Goal: Transaction & Acquisition: Purchase product/service

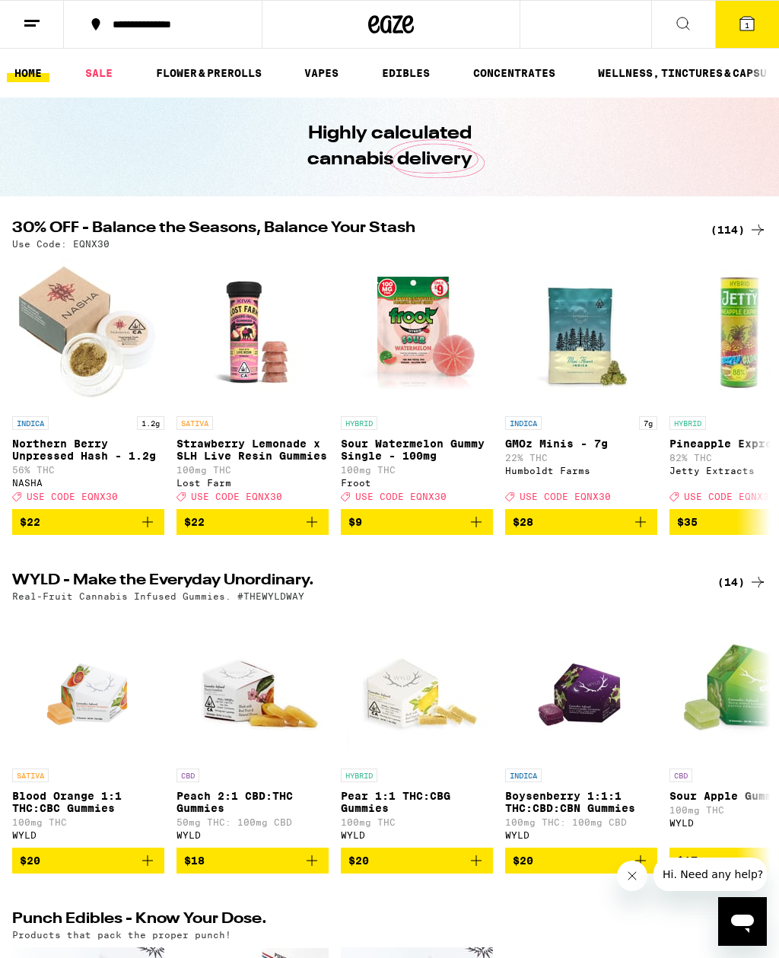
click at [742, 20] on icon at bounding box center [748, 24] width 14 height 14
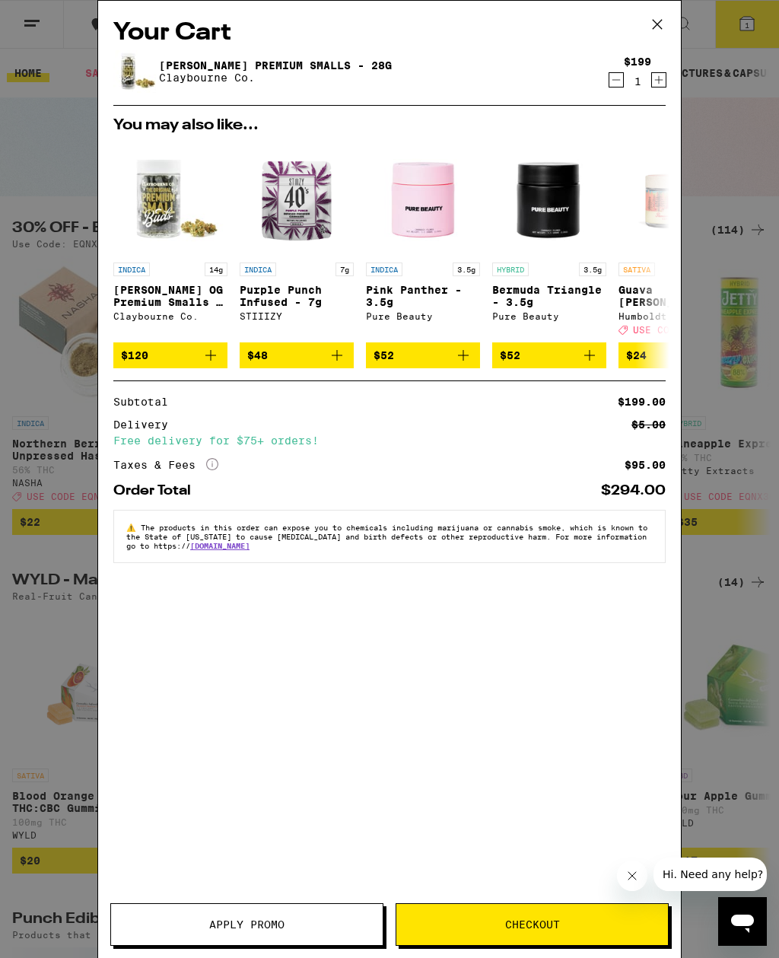
click at [284, 72] on link "[PERSON_NAME] Premium Smalls - 28g" at bounding box center [275, 65] width 233 height 12
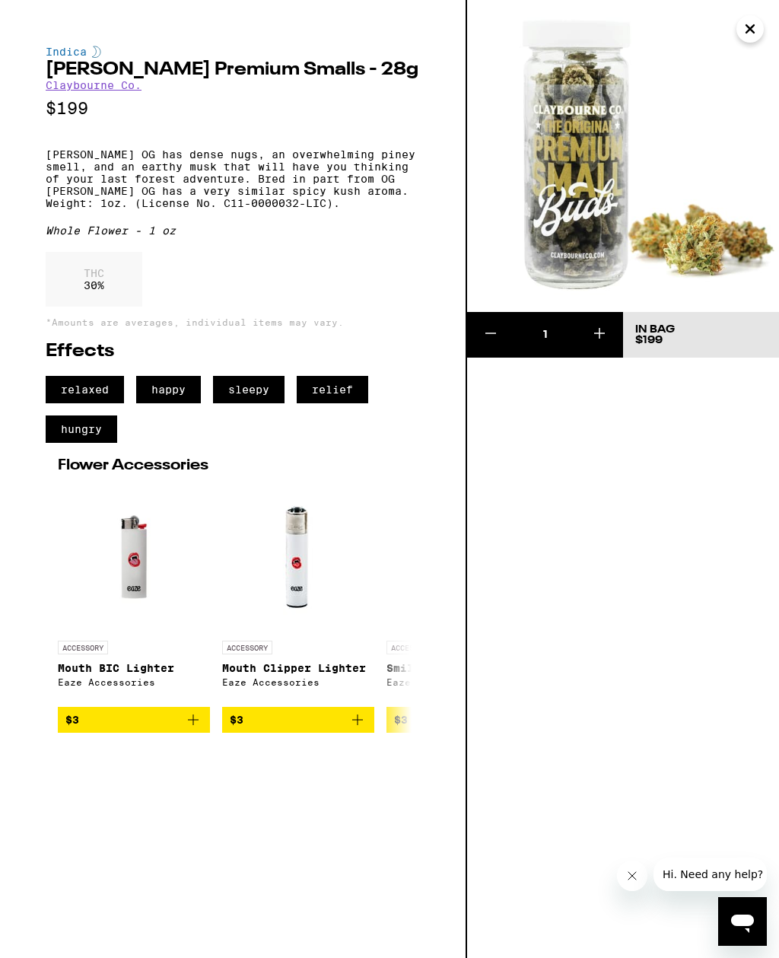
click at [753, 19] on icon "Close" at bounding box center [750, 29] width 18 height 23
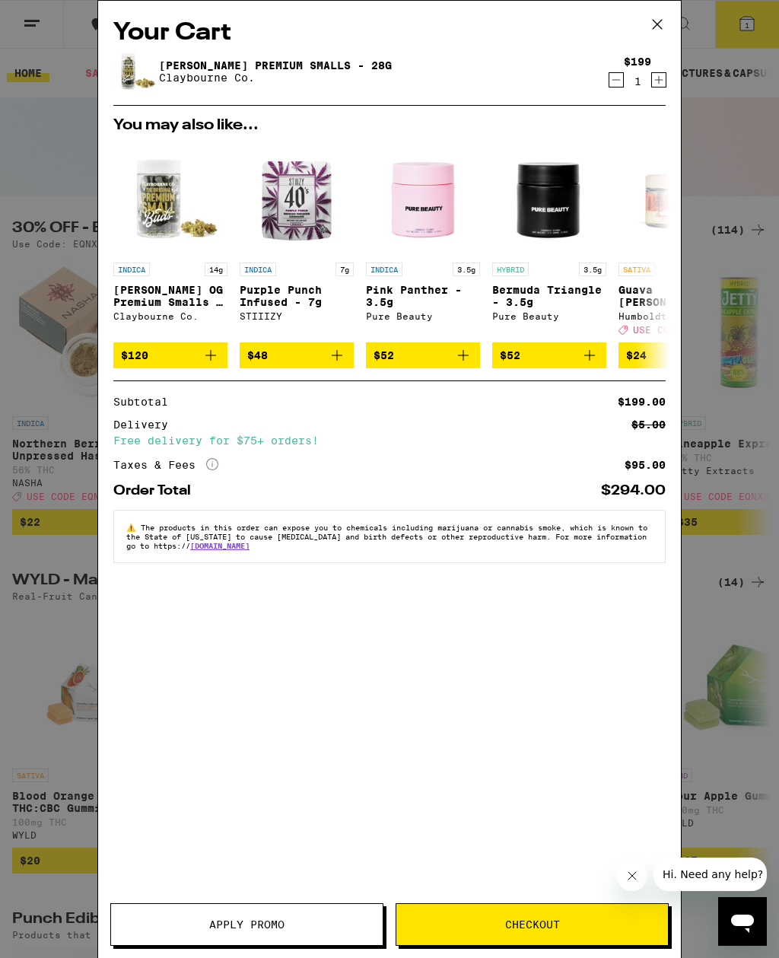
click at [583, 919] on button "Checkout" at bounding box center [532, 924] width 273 height 43
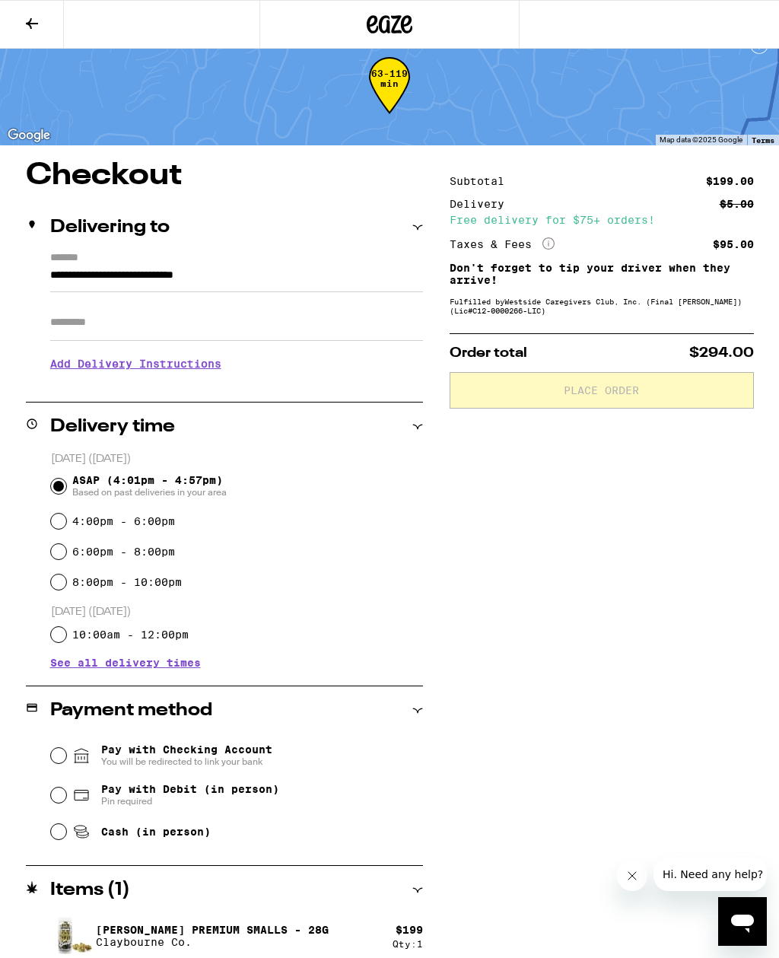
scroll to position [36, 0]
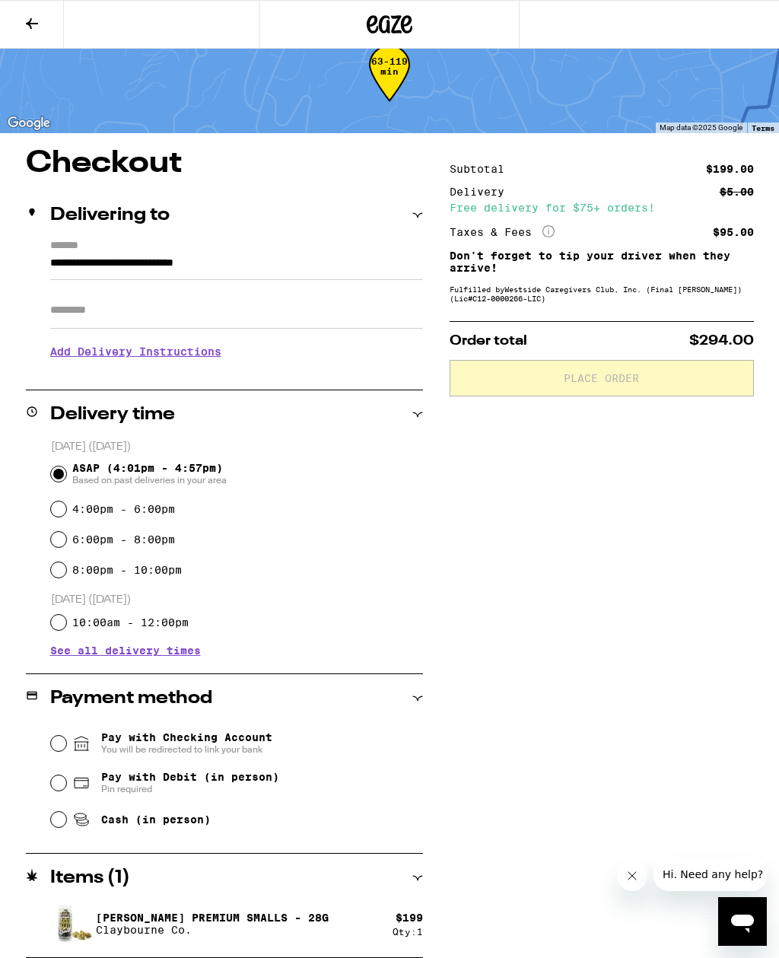
click at [59, 825] on input "Cash (in person)" at bounding box center [58, 819] width 15 height 15
radio input "true"
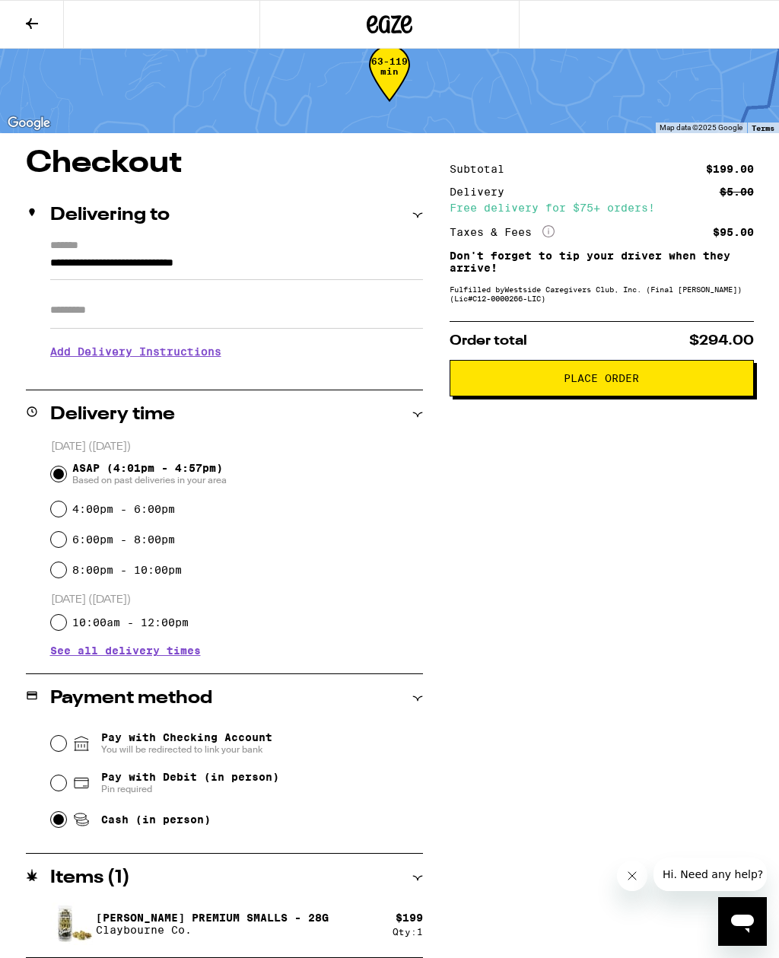
click at [701, 384] on span "Place Order" at bounding box center [602, 378] width 279 height 11
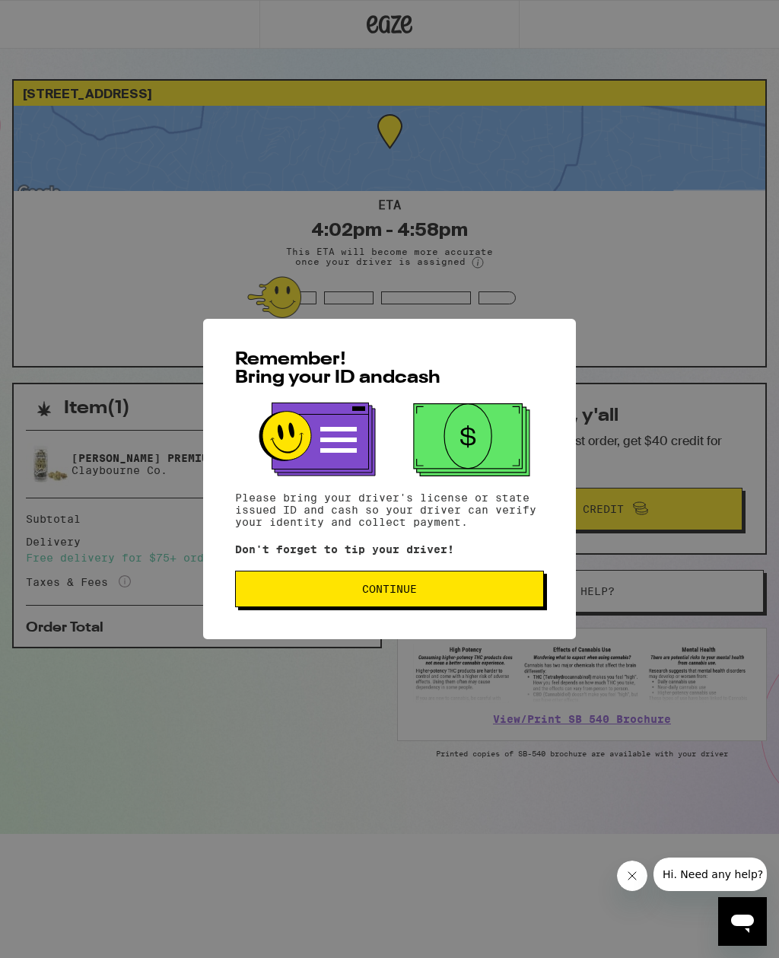
click at [472, 594] on span "Continue" at bounding box center [389, 589] width 283 height 11
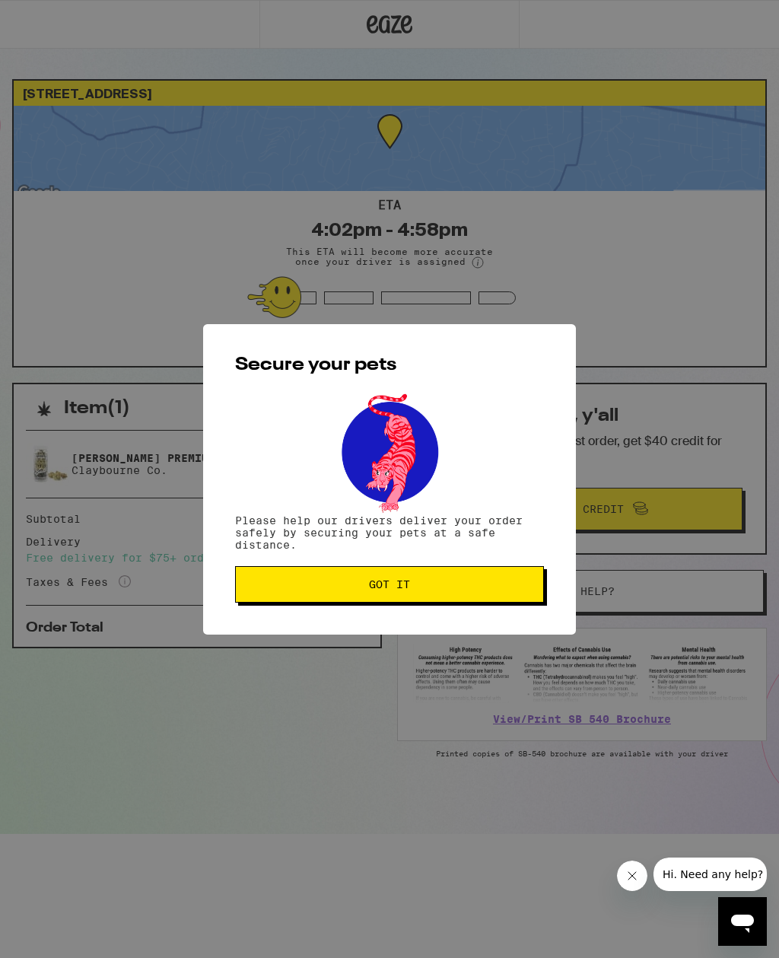
click at [476, 594] on button "Got it" at bounding box center [389, 584] width 309 height 37
